Goal: Task Accomplishment & Management: Manage account settings

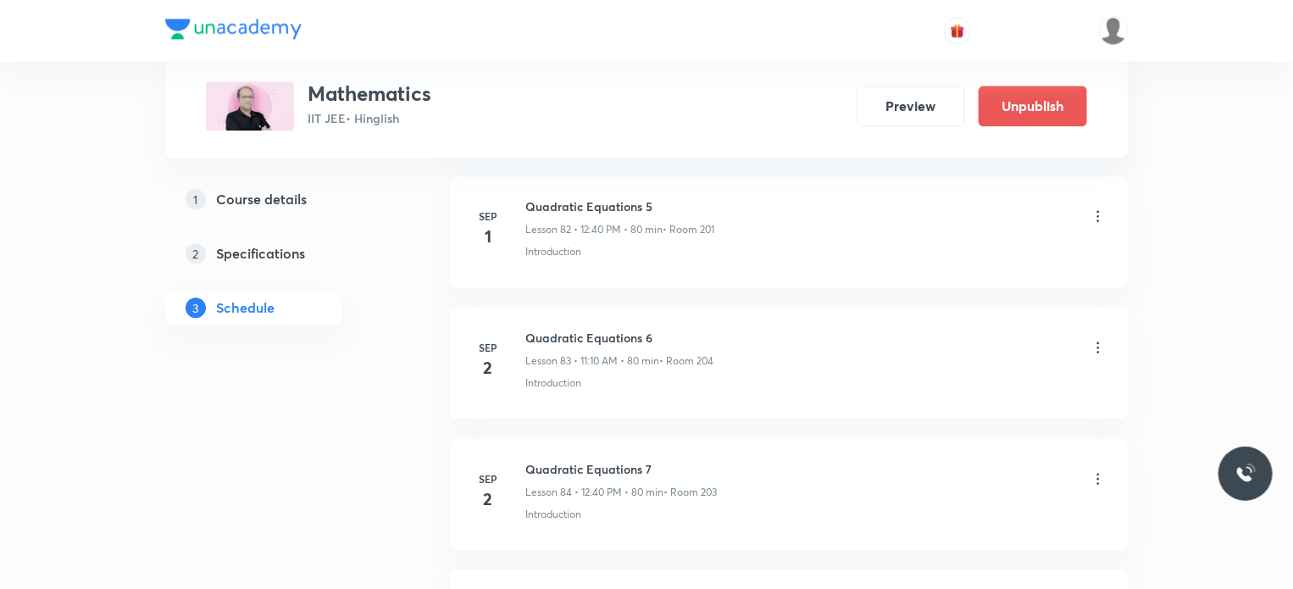
scroll to position [11788, 0]
click at [1100, 338] on icon at bounding box center [1097, 346] width 17 height 17
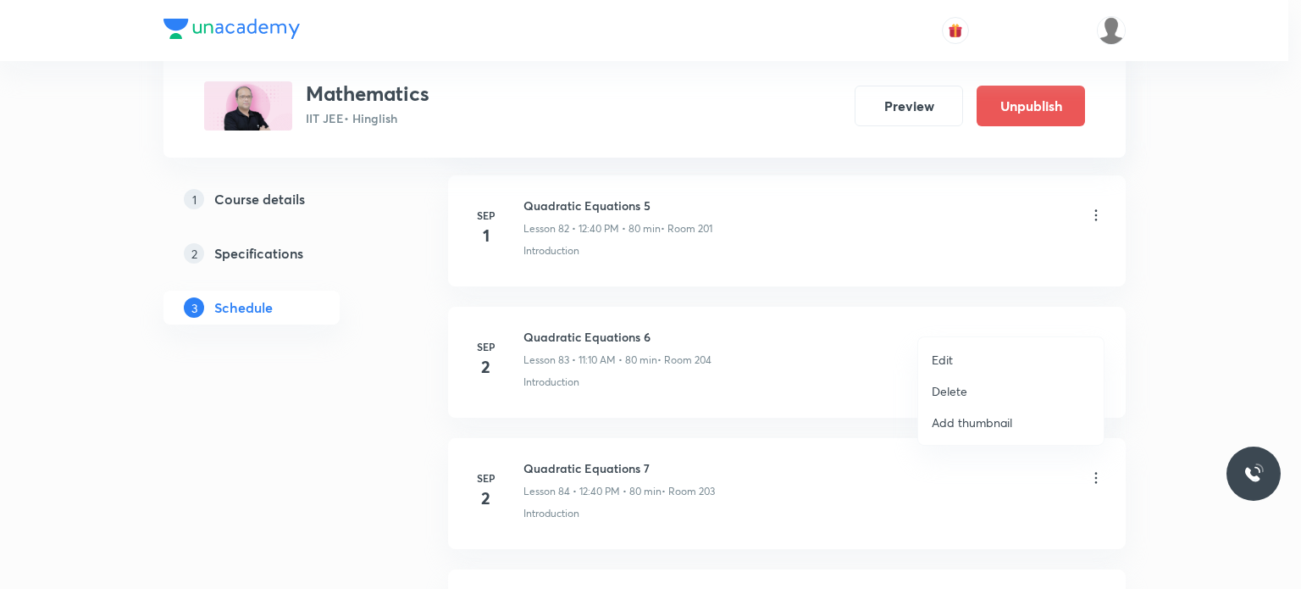
click at [977, 361] on li "Edit" at bounding box center [1011, 359] width 186 height 31
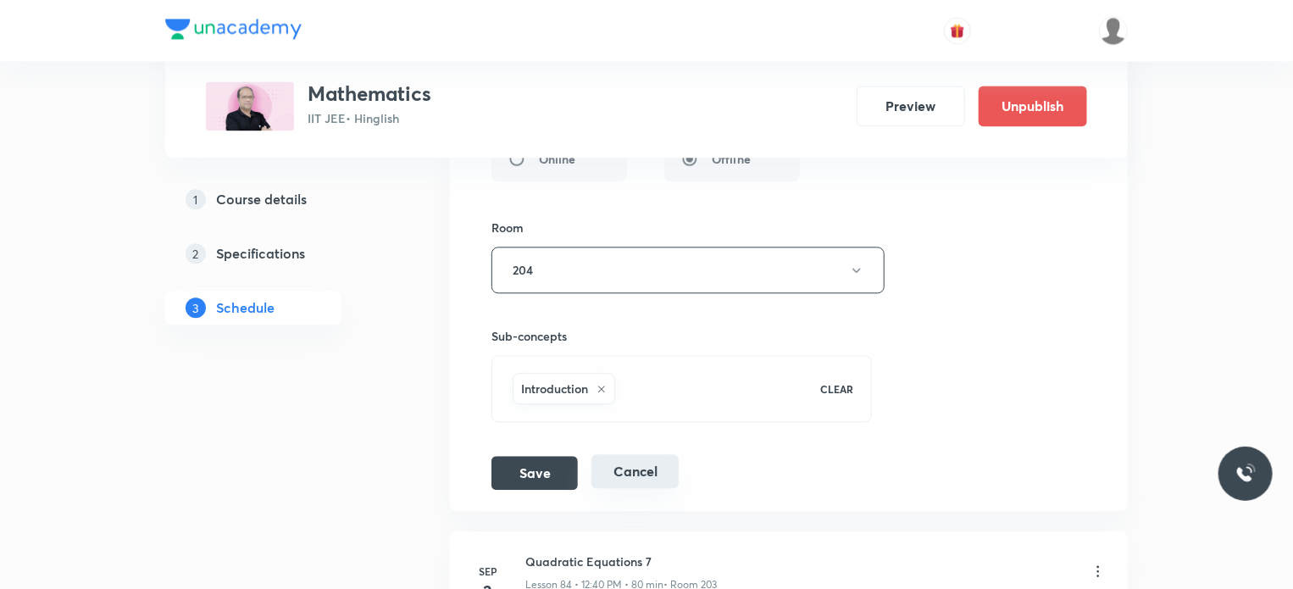
click at [644, 454] on button "Cancel" at bounding box center [634, 471] width 87 height 34
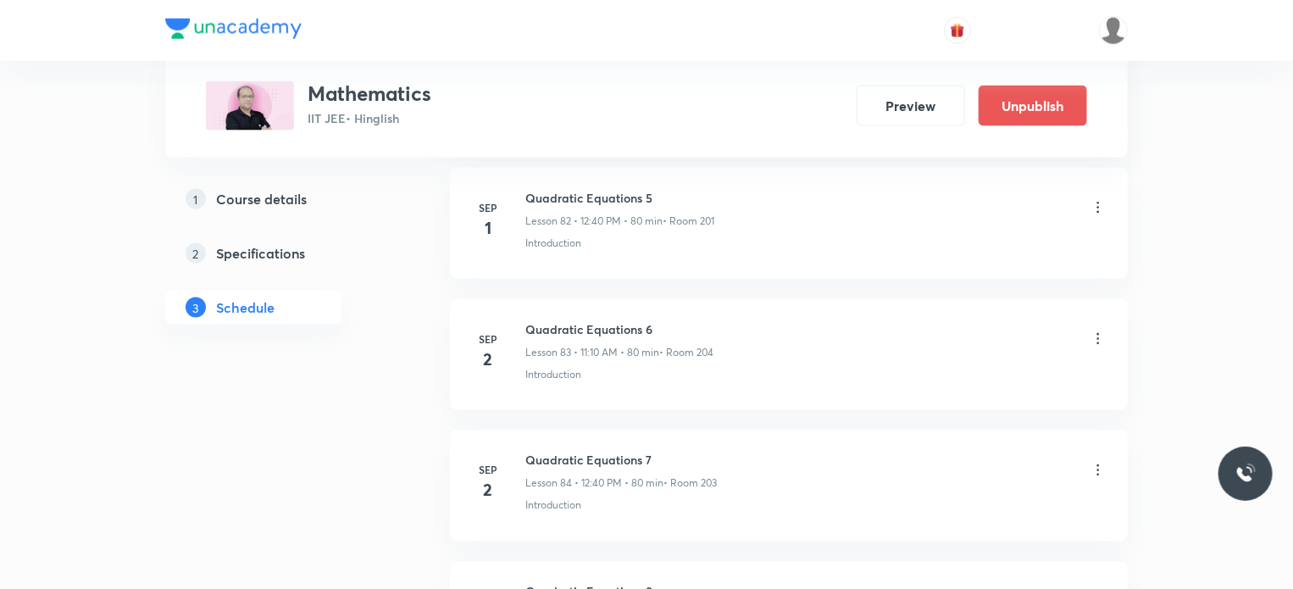
scroll to position [10910, 0]
click at [1090, 330] on icon at bounding box center [1097, 338] width 17 height 17
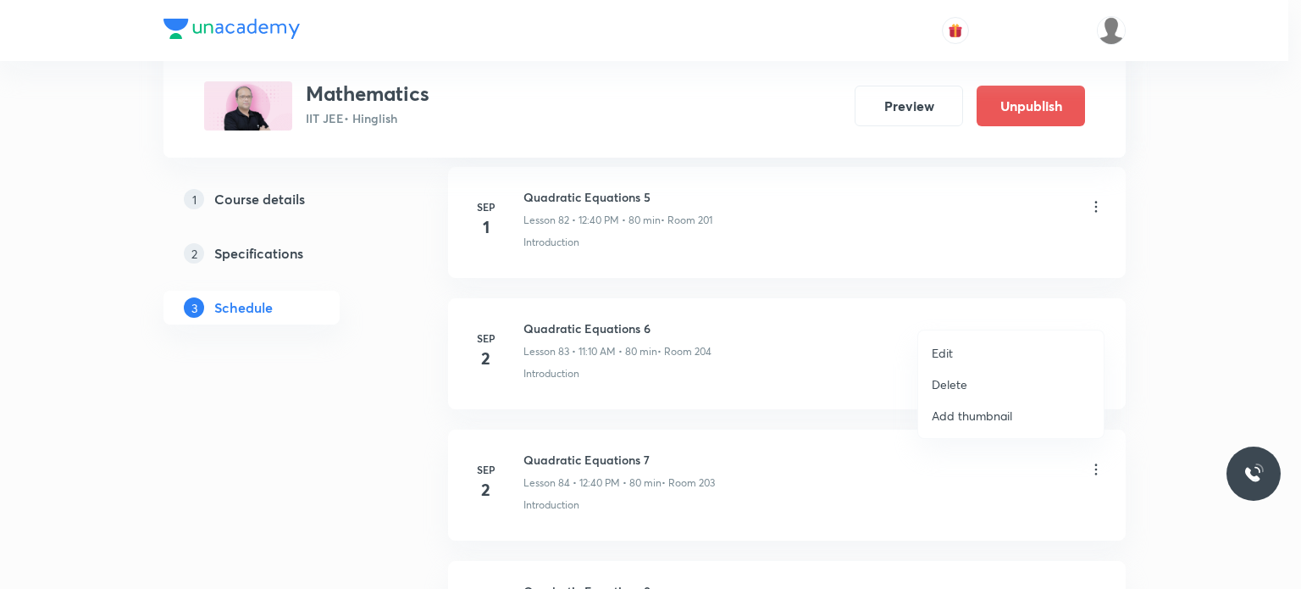
click at [989, 345] on li "Edit" at bounding box center [1011, 352] width 186 height 31
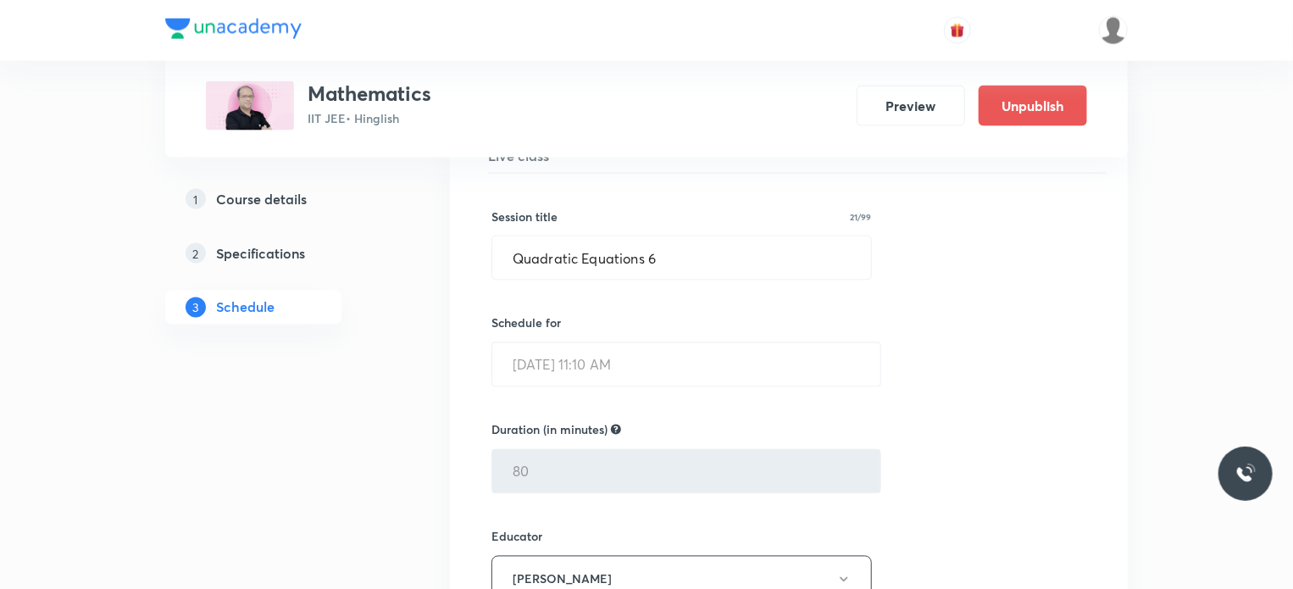
scroll to position [11039, 0]
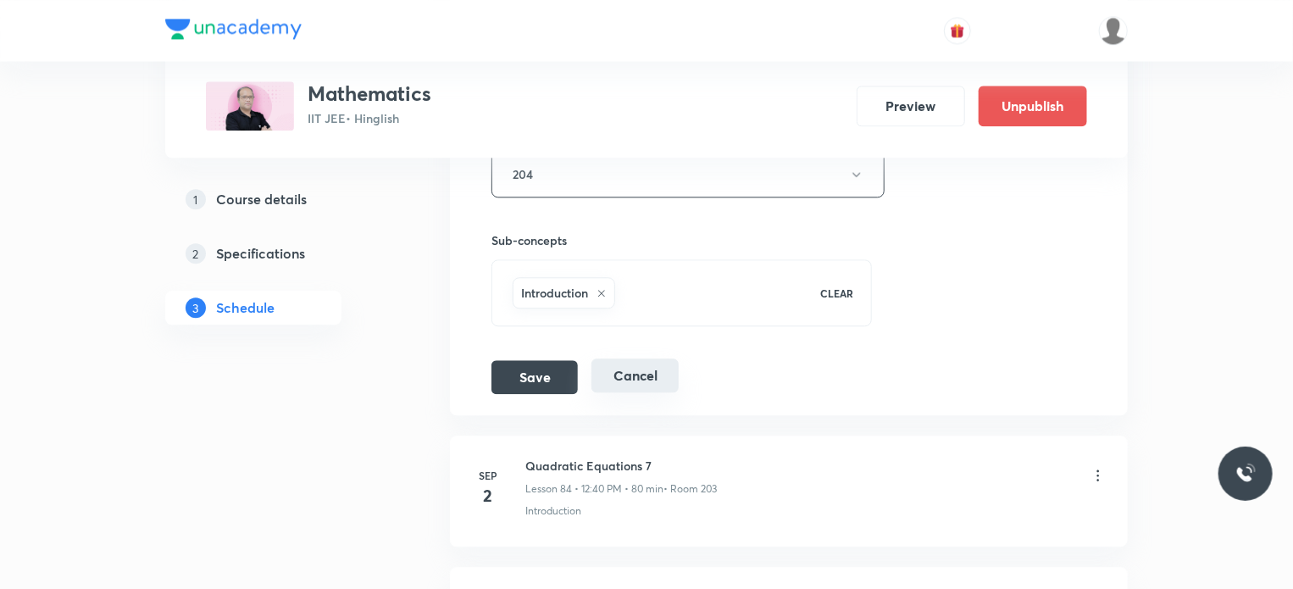
click at [622, 358] on button "Cancel" at bounding box center [634, 375] width 87 height 34
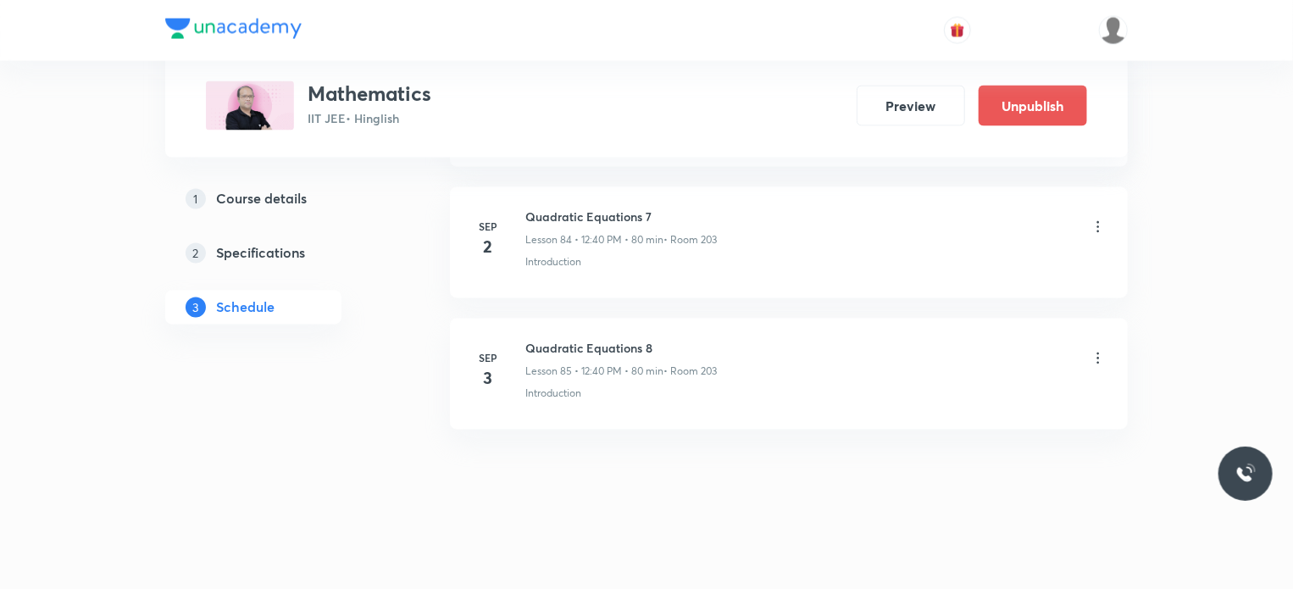
scroll to position [11123, 0]
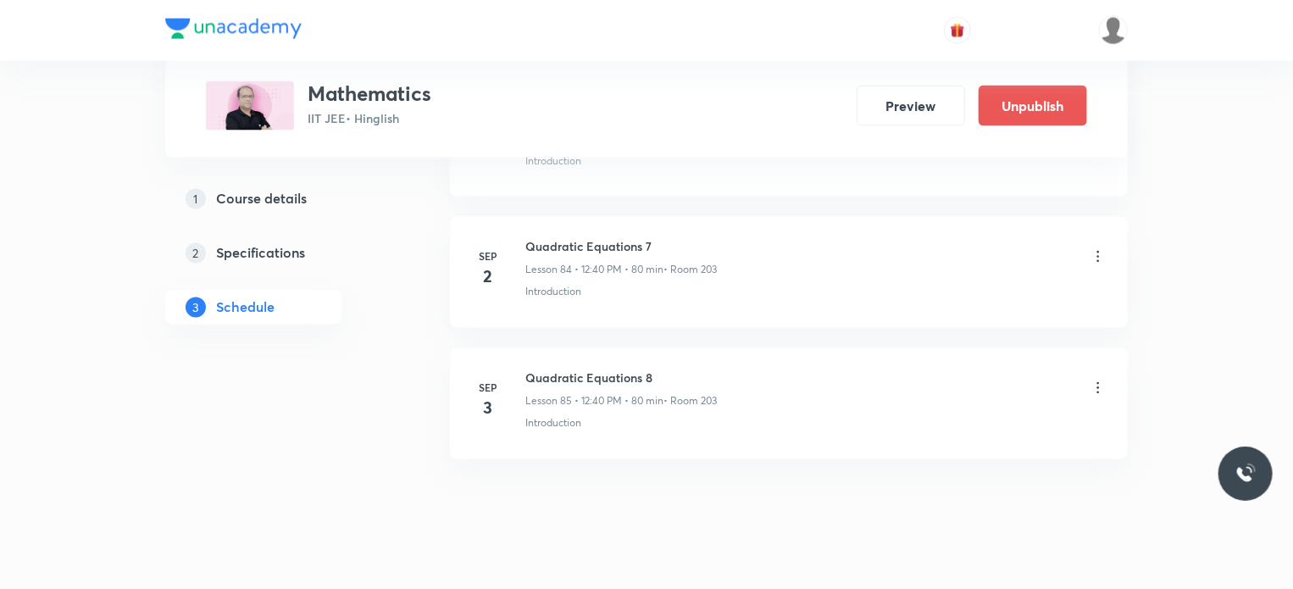
click at [552, 421] on li "Sep 3 Quadratic Equations 8 Lesson 85 • 12:40 PM • 80 min • Room 203 Introducti…" at bounding box center [789, 403] width 678 height 111
